Goal: Navigation & Orientation: Find specific page/section

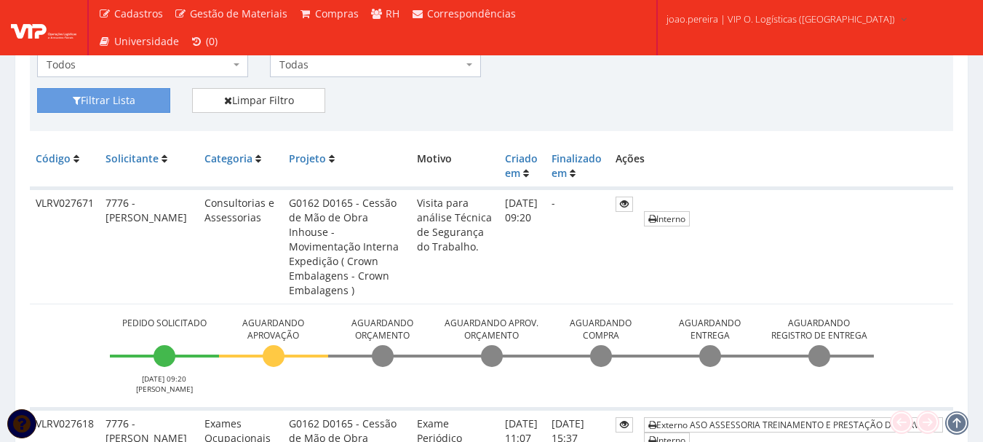
scroll to position [291, 0]
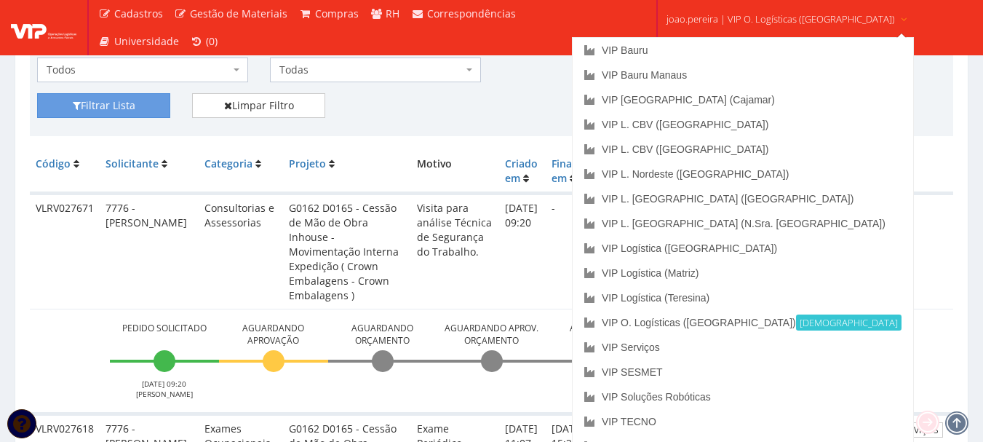
click at [789, 10] on link "joao.pereira | VIP O. Logísticas (Rio Verde)" at bounding box center [787, 18] width 253 height 36
click at [717, 351] on link "VIP Serviços" at bounding box center [743, 347] width 341 height 25
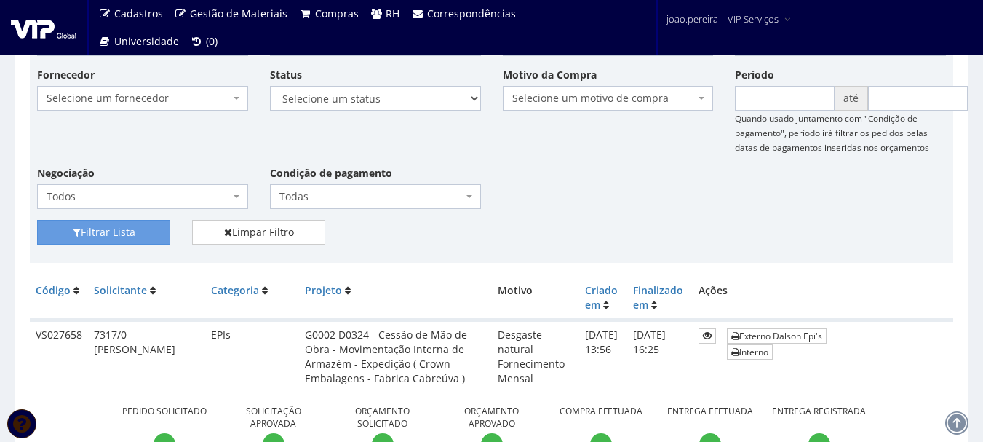
scroll to position [146, 0]
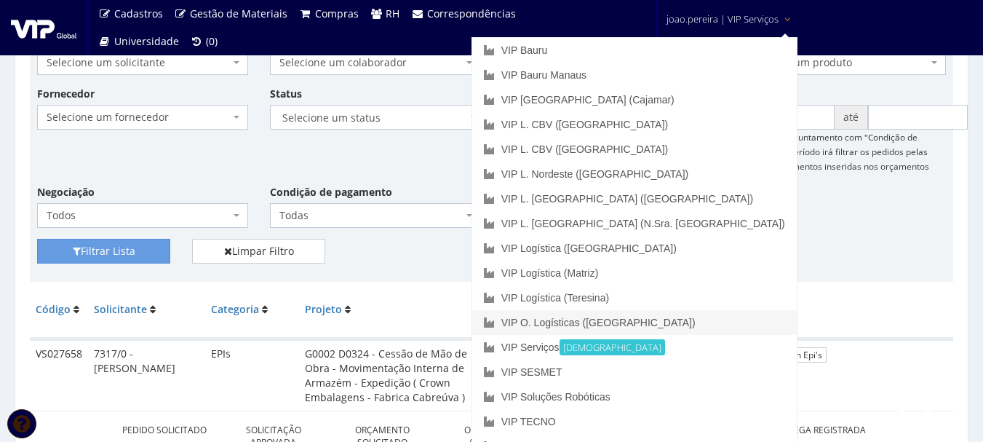
click at [729, 323] on link "VIP O. Logísticas ([GEOGRAPHIC_DATA])" at bounding box center [634, 322] width 324 height 25
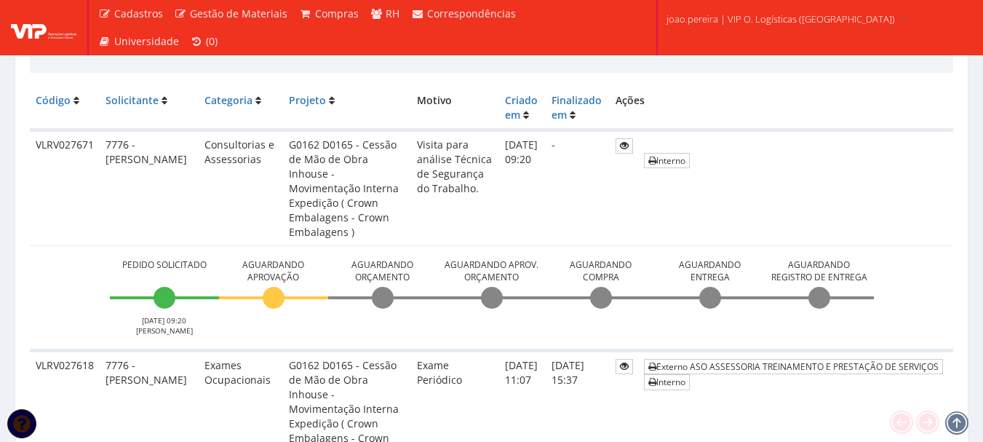
scroll to position [364, 0]
